Goal: Task Accomplishment & Management: Use online tool/utility

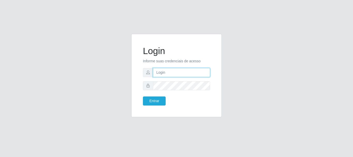
click at [159, 73] on input "text" at bounding box center [181, 72] width 57 height 9
type input "ritaiwof@B5"
click at [143, 96] on button "Entrar" at bounding box center [154, 100] width 23 height 9
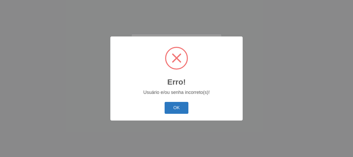
click at [178, 106] on button "OK" at bounding box center [176, 108] width 24 height 12
click at [180, 110] on button "OK" at bounding box center [176, 108] width 24 height 12
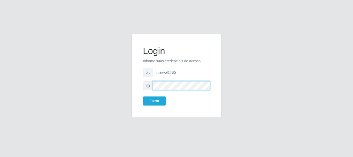
click at [143, 96] on button "Entrar" at bounding box center [154, 100] width 23 height 9
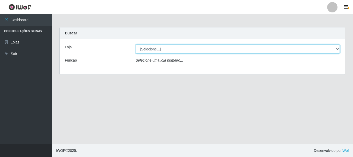
click at [335, 48] on select "[Selecione...] Bemais Supermercados - B5 Anatólia" at bounding box center [237, 48] width 204 height 9
select select "405"
click at [135, 44] on select "[Selecione...] Bemais Supermercados - B5 Anatólia" at bounding box center [237, 48] width 204 height 9
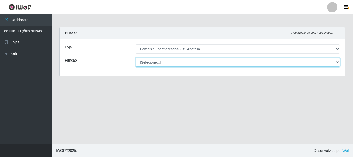
click at [337, 62] on select "[Selecione...] ASG ASG + ASG ++ Auxiliar de Estacionamento Auxiliar de Estacion…" at bounding box center [237, 62] width 204 height 9
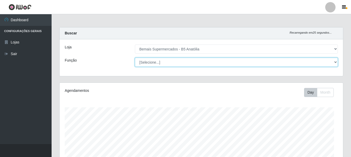
scroll to position [107, 284]
click at [198, 62] on select "[Selecione...] ASG ASG + ASG ++ Auxiliar de Estacionamento Auxiliar de Estacion…" at bounding box center [236, 62] width 203 height 9
click at [265, 62] on select "[Selecione...] ASG ASG + ASG ++ Auxiliar de Estacionamento Auxiliar de Estacion…" at bounding box center [236, 62] width 203 height 9
click at [335, 61] on select "[Selecione...] ASG ASG + ASG ++ Auxiliar de Estacionamento Auxiliar de Estacion…" at bounding box center [236, 62] width 203 height 9
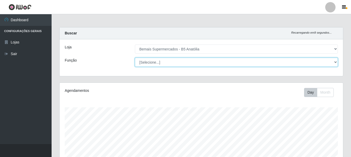
click at [300, 61] on select "[Selecione...] ASG ASG + ASG ++ Auxiliar de Estacionamento Auxiliar de Estacion…" at bounding box center [236, 62] width 203 height 9
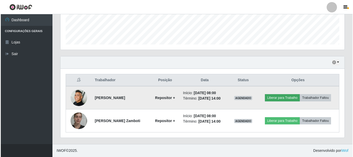
scroll to position [114, 0]
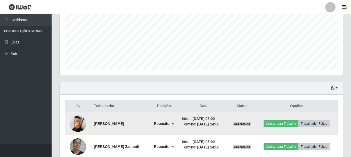
click at [81, 124] on img at bounding box center [78, 123] width 17 height 17
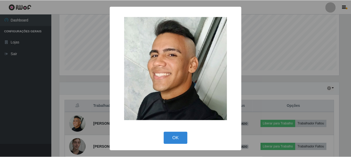
scroll to position [107, 281]
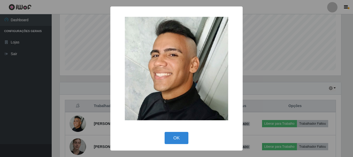
click at [35, 119] on div "× OK Cancel" at bounding box center [176, 78] width 353 height 157
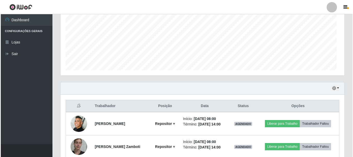
scroll to position [107, 284]
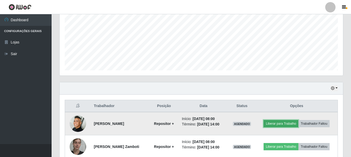
click at [275, 124] on button "Liberar para Trabalho" at bounding box center [281, 123] width 35 height 7
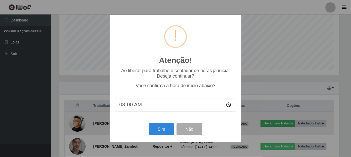
scroll to position [107, 281]
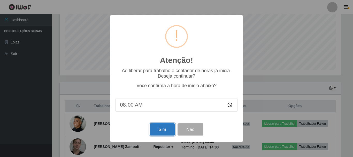
click at [165, 132] on button "Sim" at bounding box center [161, 129] width 25 height 12
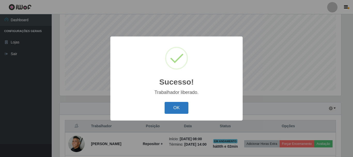
click at [174, 108] on button "OK" at bounding box center [176, 108] width 24 height 12
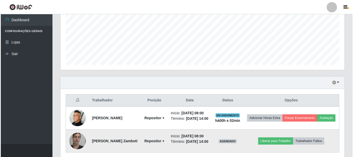
scroll to position [146, 0]
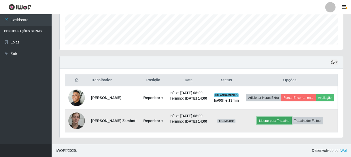
click at [271, 120] on button "Liberar para Trabalho" at bounding box center [274, 120] width 35 height 7
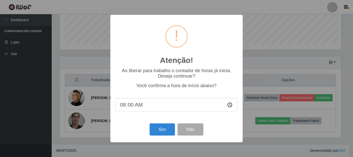
scroll to position [107, 281]
click at [166, 132] on button "Sim" at bounding box center [161, 129] width 25 height 12
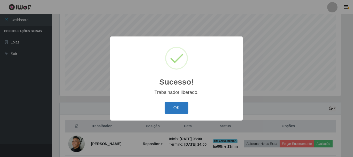
click at [173, 109] on button "OK" at bounding box center [176, 108] width 24 height 12
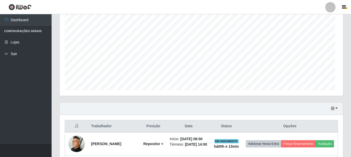
scroll to position [107, 284]
